Goal: Information Seeking & Learning: Learn about a topic

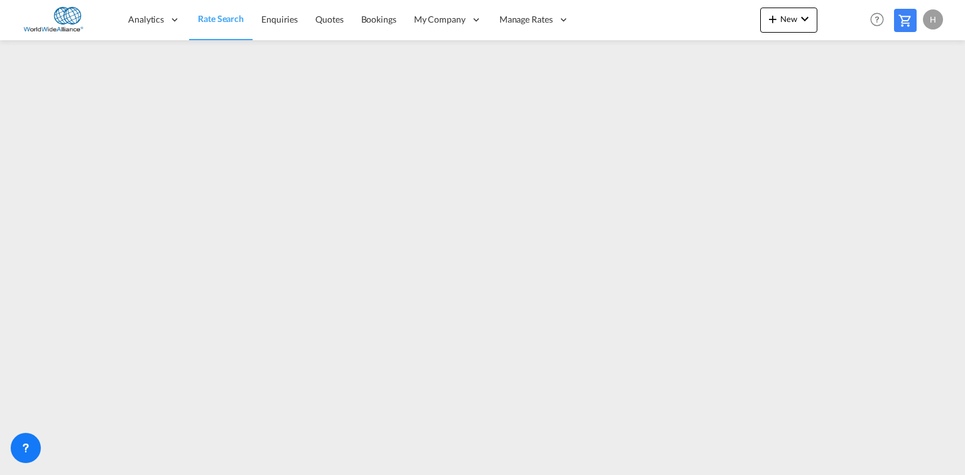
click at [225, 19] on span "Rate Search" at bounding box center [221, 18] width 46 height 11
click at [220, 17] on span "Rate Search" at bounding box center [221, 18] width 46 height 11
click at [232, 19] on span "Rate Search" at bounding box center [221, 18] width 46 height 11
click at [274, 14] on span "Enquiries" at bounding box center [279, 19] width 36 height 11
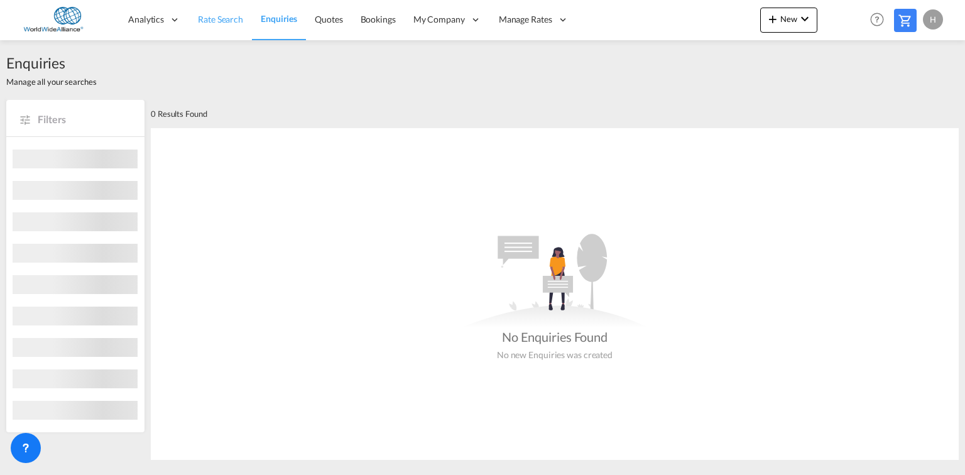
click at [212, 18] on span "Rate Search" at bounding box center [220, 19] width 45 height 11
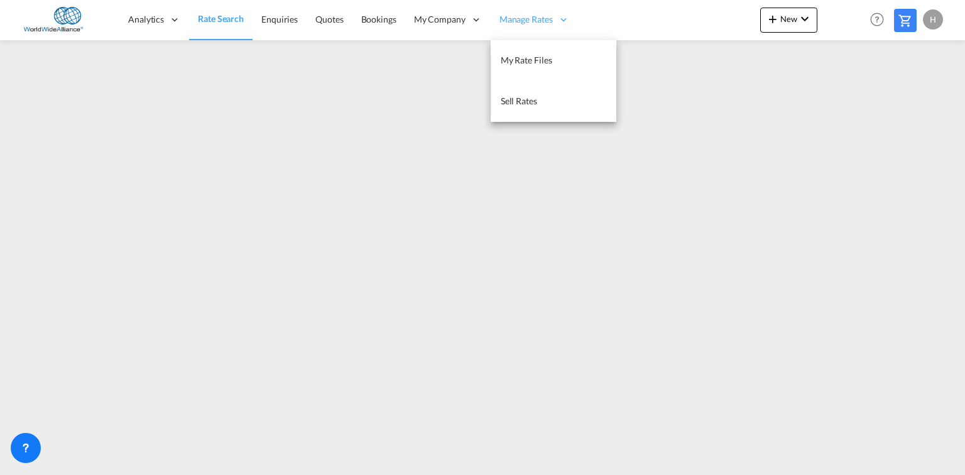
click at [480, 16] on span "Manage Rates" at bounding box center [525, 19] width 53 height 13
click at [480, 57] on span "My Rate Files" at bounding box center [525, 60] width 51 height 11
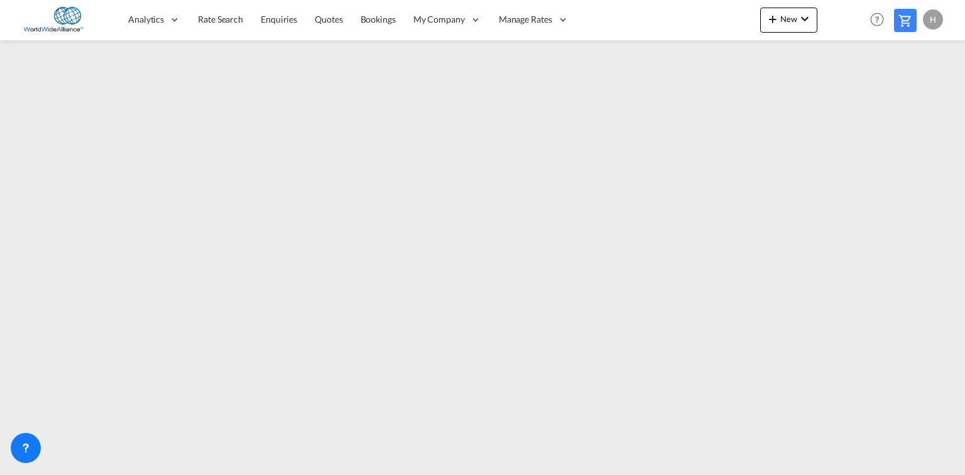
click at [480, 15] on div "Analytics Reports Dashboard Rate Search Enquiries Quotes Bookings" at bounding box center [482, 19] width 927 height 39
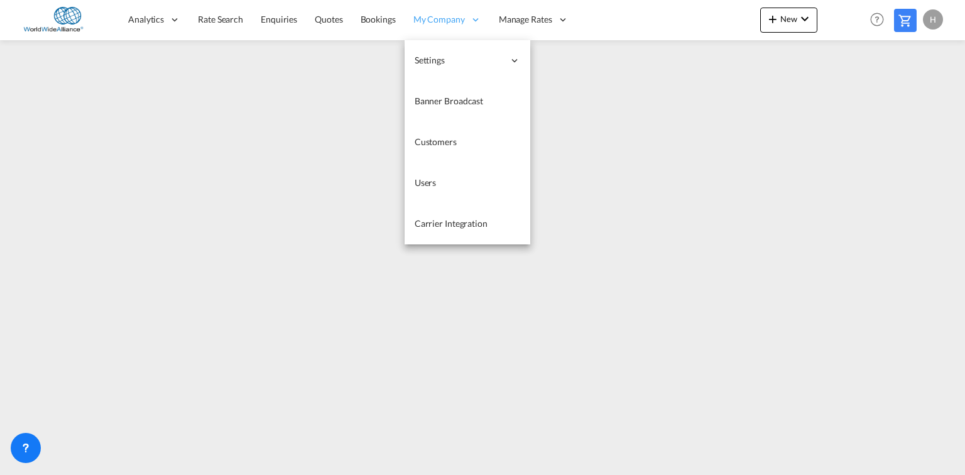
click at [441, 21] on span "My Company" at bounding box center [438, 19] width 51 height 13
click at [432, 183] on span "Users" at bounding box center [425, 182] width 22 height 11
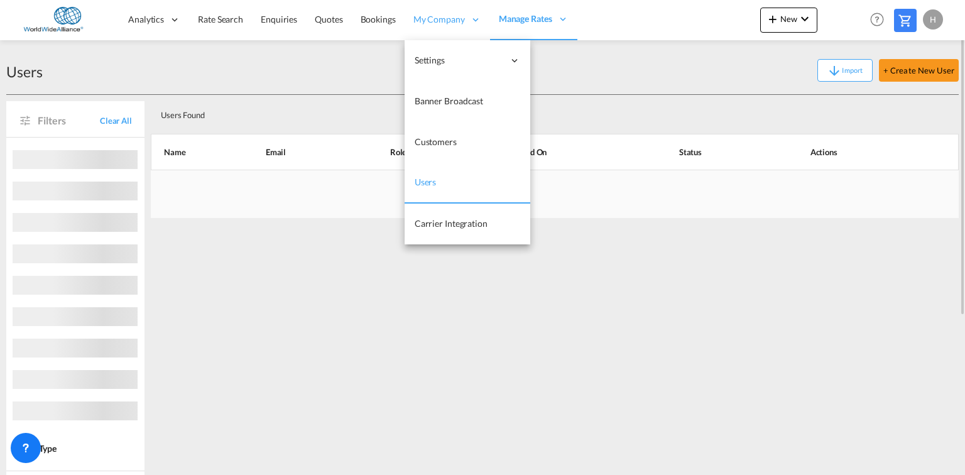
click at [432, 19] on span "My Company" at bounding box center [438, 19] width 51 height 13
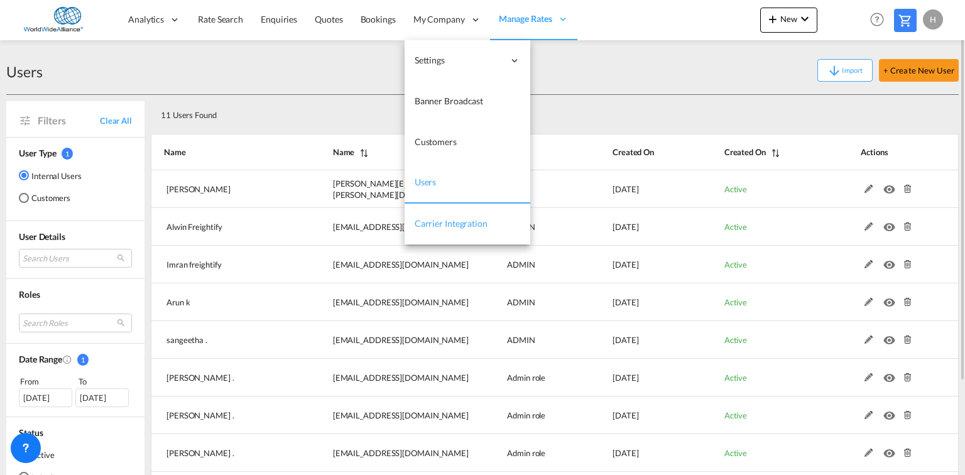
click at [436, 215] on link "Carrier Integration" at bounding box center [467, 223] width 126 height 41
